Goal: Information Seeking & Learning: Check status

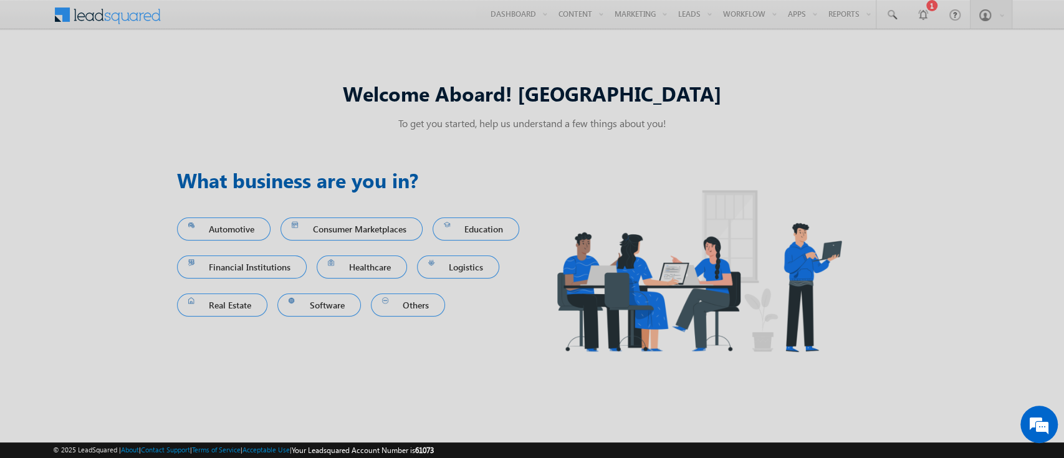
click at [866, 208] on div at bounding box center [532, 229] width 1064 height 458
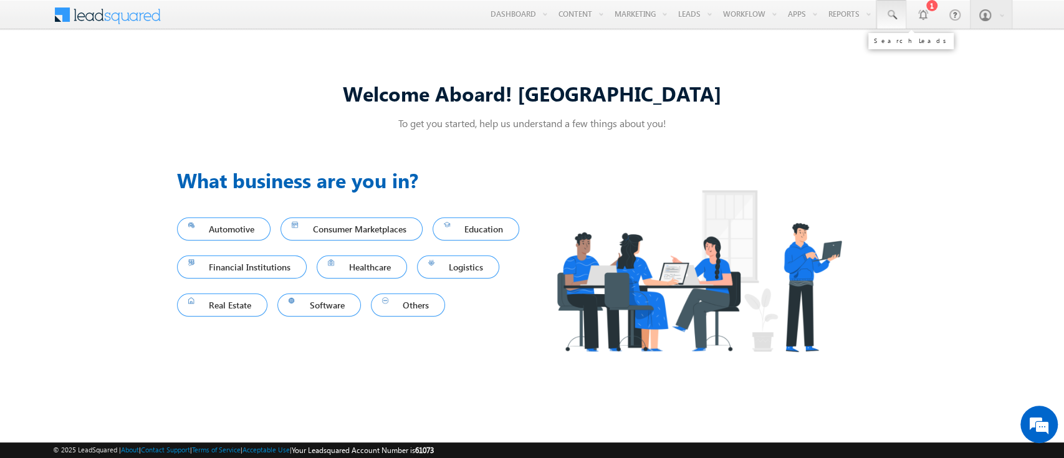
click at [895, 15] on span at bounding box center [891, 15] width 12 height 12
paste input "4019746"
type input "4"
click at [539, 186] on img at bounding box center [698, 270] width 333 height 211
click at [420, 180] on h3 "What business are you in?" at bounding box center [354, 180] width 355 height 30
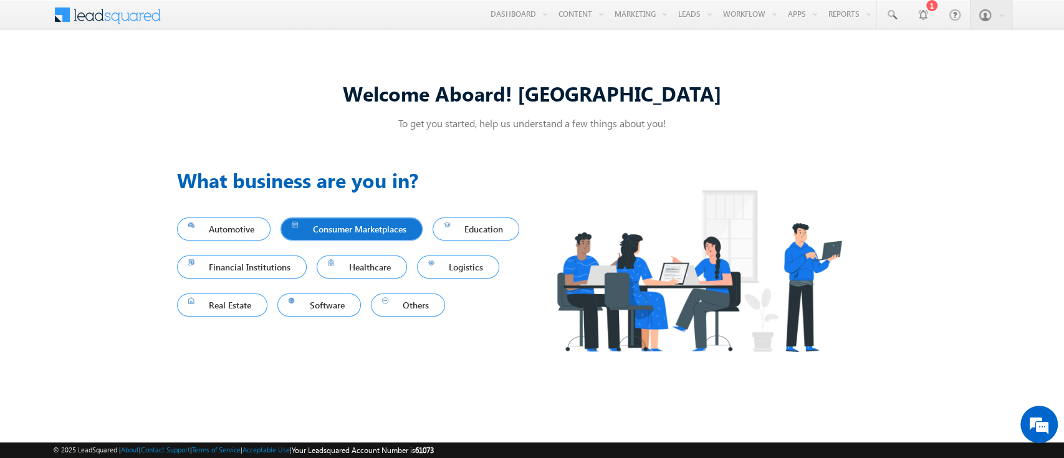
click at [289, 229] on link "Consumer Marketplaces" at bounding box center [352, 229] width 142 height 23
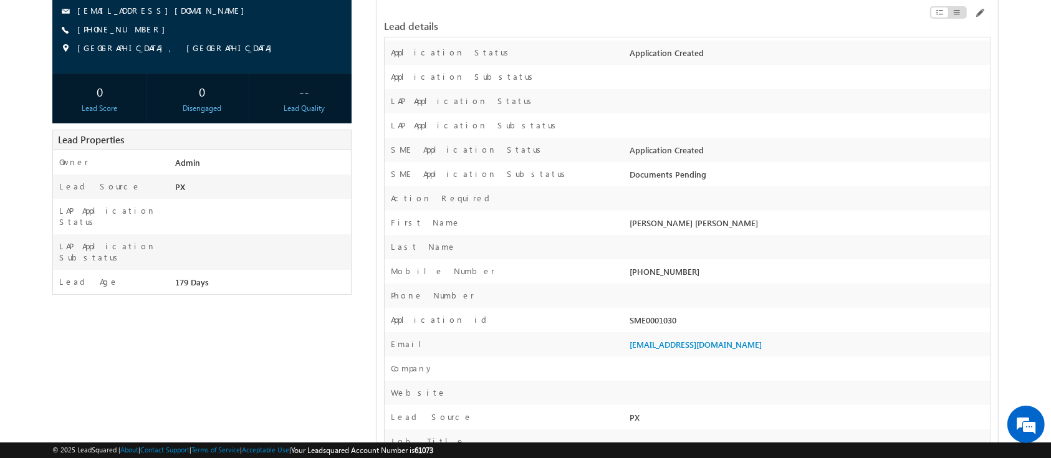
scroll to position [157, 0]
drag, startPoint x: 629, startPoint y: 317, endPoint x: 689, endPoint y: 311, distance: 60.7
click at [689, 311] on div "Application id SME0001030" at bounding box center [687, 319] width 605 height 24
copy div "SME0001030"
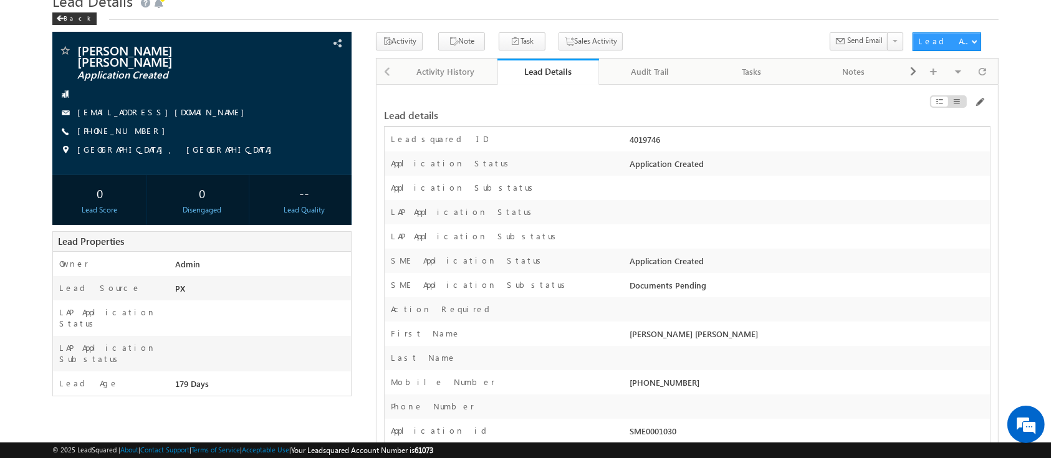
scroll to position [71, 0]
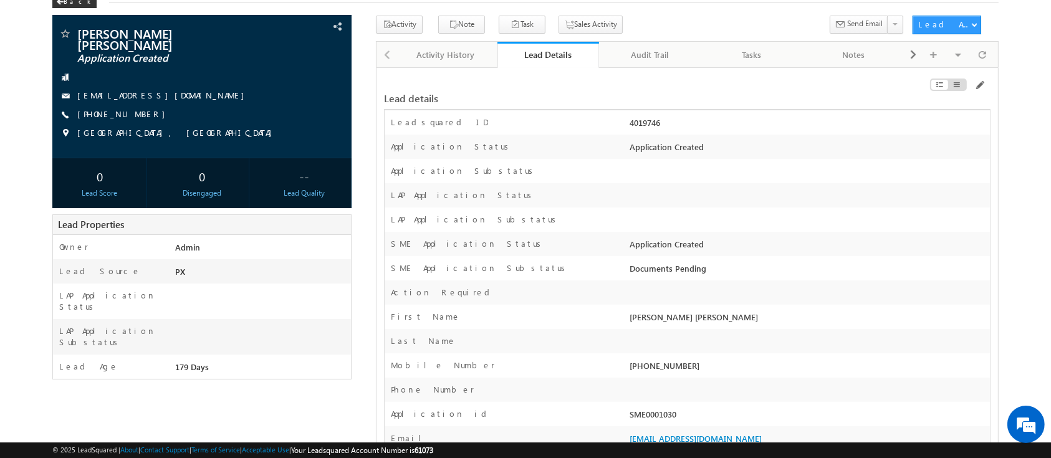
click at [633, 123] on div "4019746" at bounding box center [807, 125] width 363 height 17
click at [650, 127] on div "4019746" at bounding box center [807, 125] width 363 height 17
click at [802, 128] on div "4019746" at bounding box center [807, 125] width 363 height 17
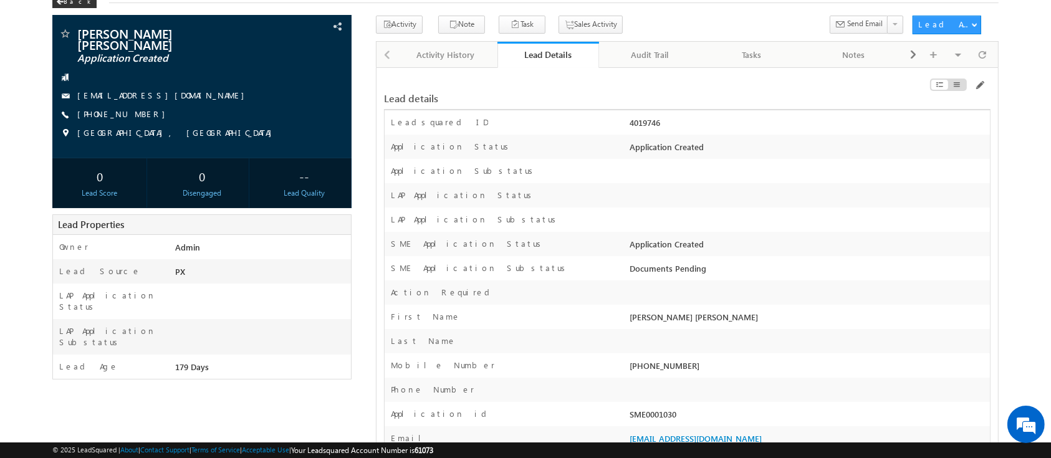
scroll to position [0, 0]
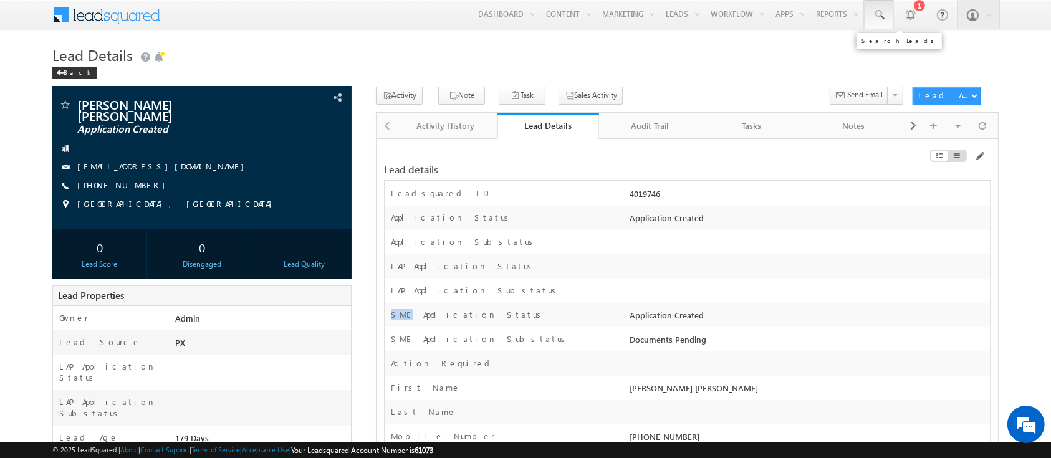
click at [882, 17] on span at bounding box center [879, 15] width 12 height 12
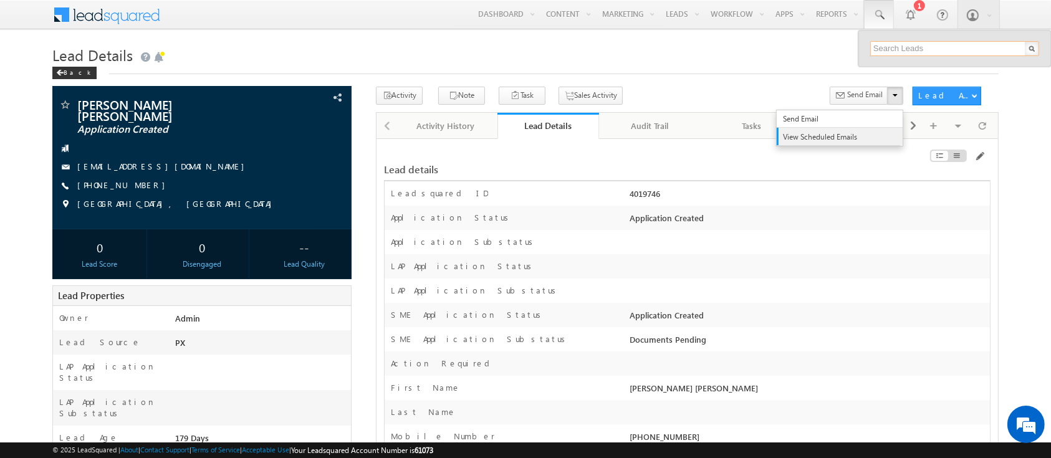
paste input "CQZPC7373K"
click at [900, 141] on link "View Scheduled Emails" at bounding box center [840, 136] width 126 height 17
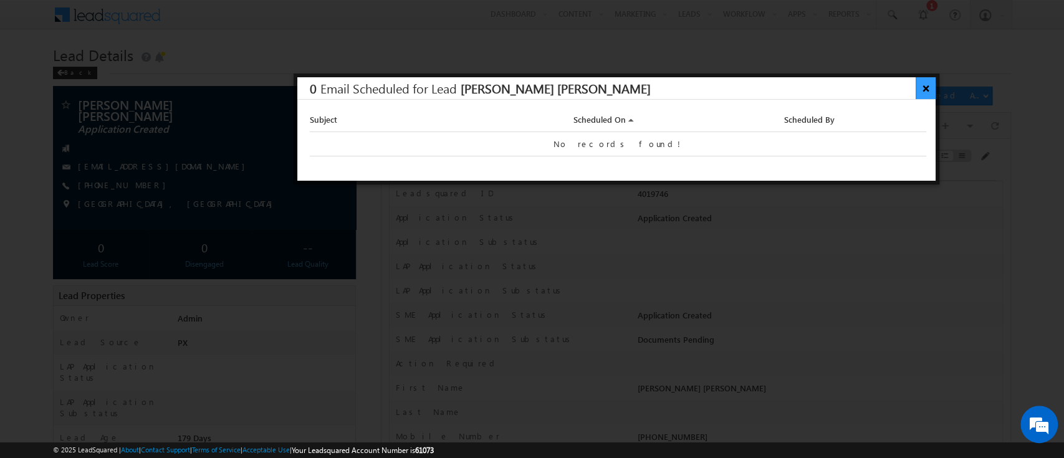
click at [927, 87] on button "×" at bounding box center [926, 88] width 21 height 22
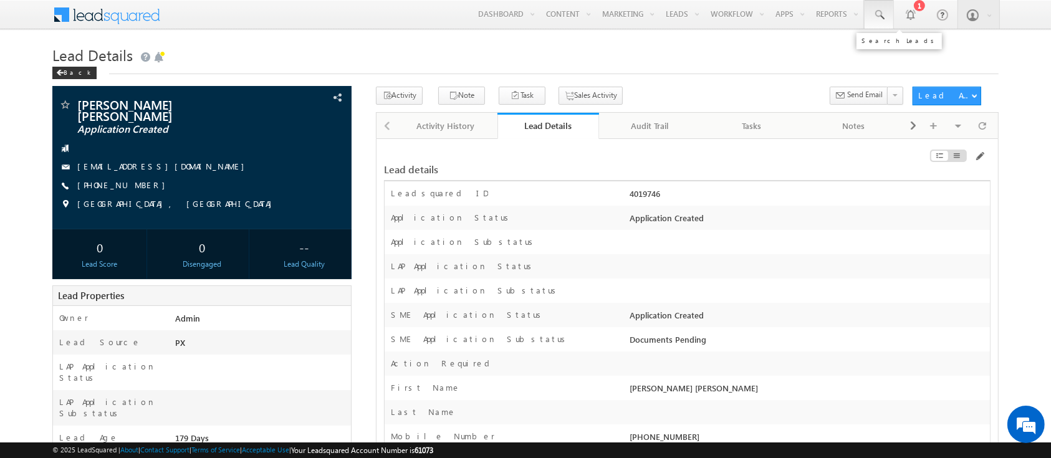
click at [878, 21] on span at bounding box center [879, 15] width 12 height 12
paste input "CQZPC7373K"
type input "CQZPC7373K"
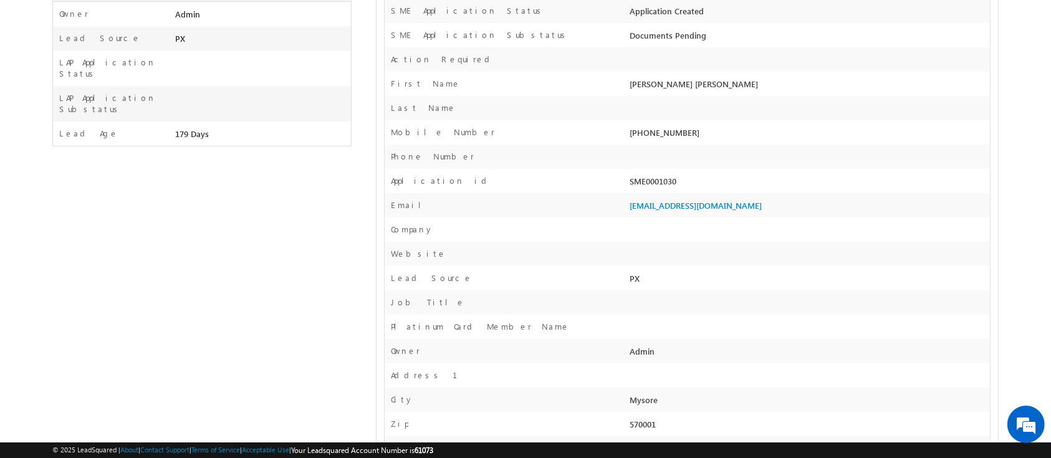
scroll to position [13607, 0]
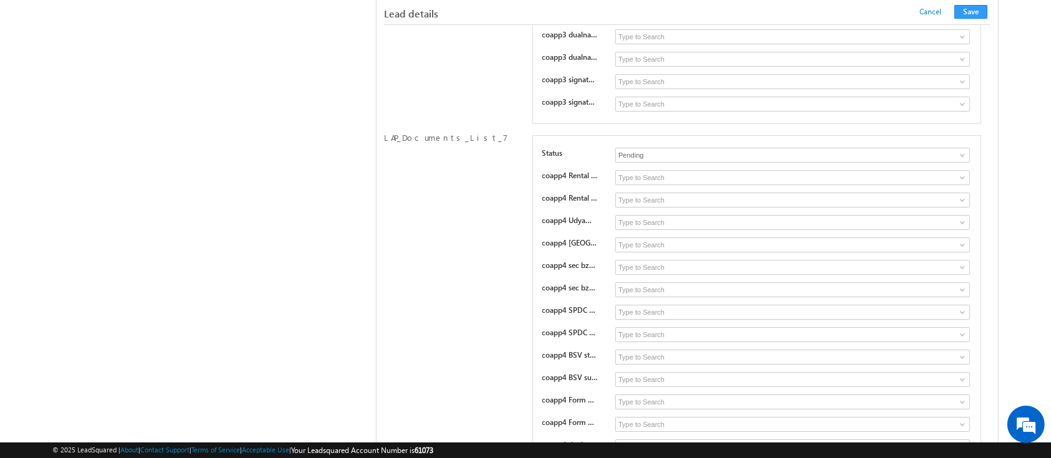
scroll to position [8697, 0]
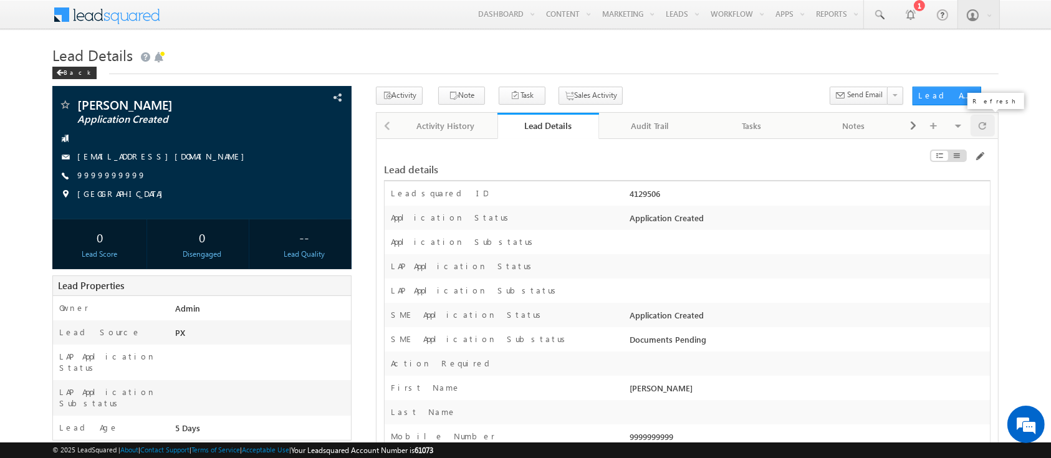
click at [985, 123] on span at bounding box center [982, 126] width 7 height 22
drag, startPoint x: 623, startPoint y: 314, endPoint x: 737, endPoint y: 331, distance: 114.7
click at [643, 195] on div "4129506" at bounding box center [807, 196] width 363 height 17
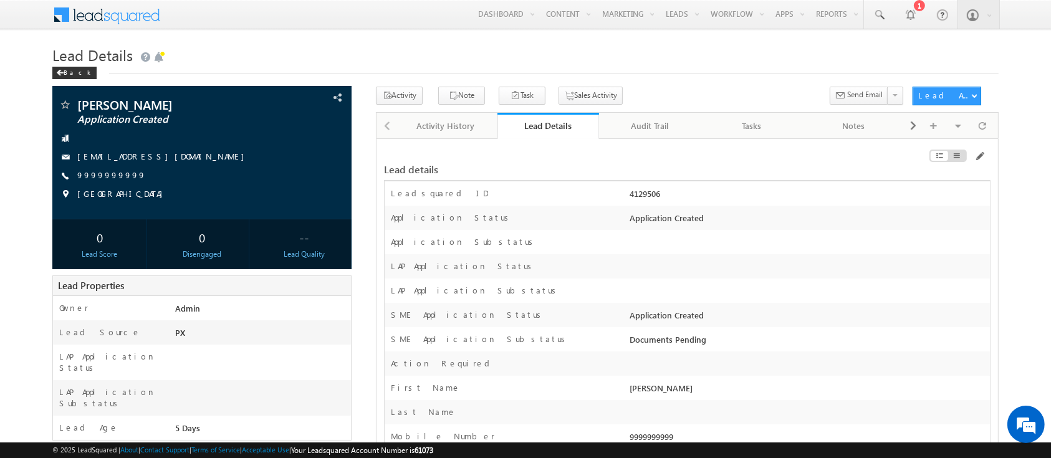
copy div "4129506"
